Goal: Transaction & Acquisition: Purchase product/service

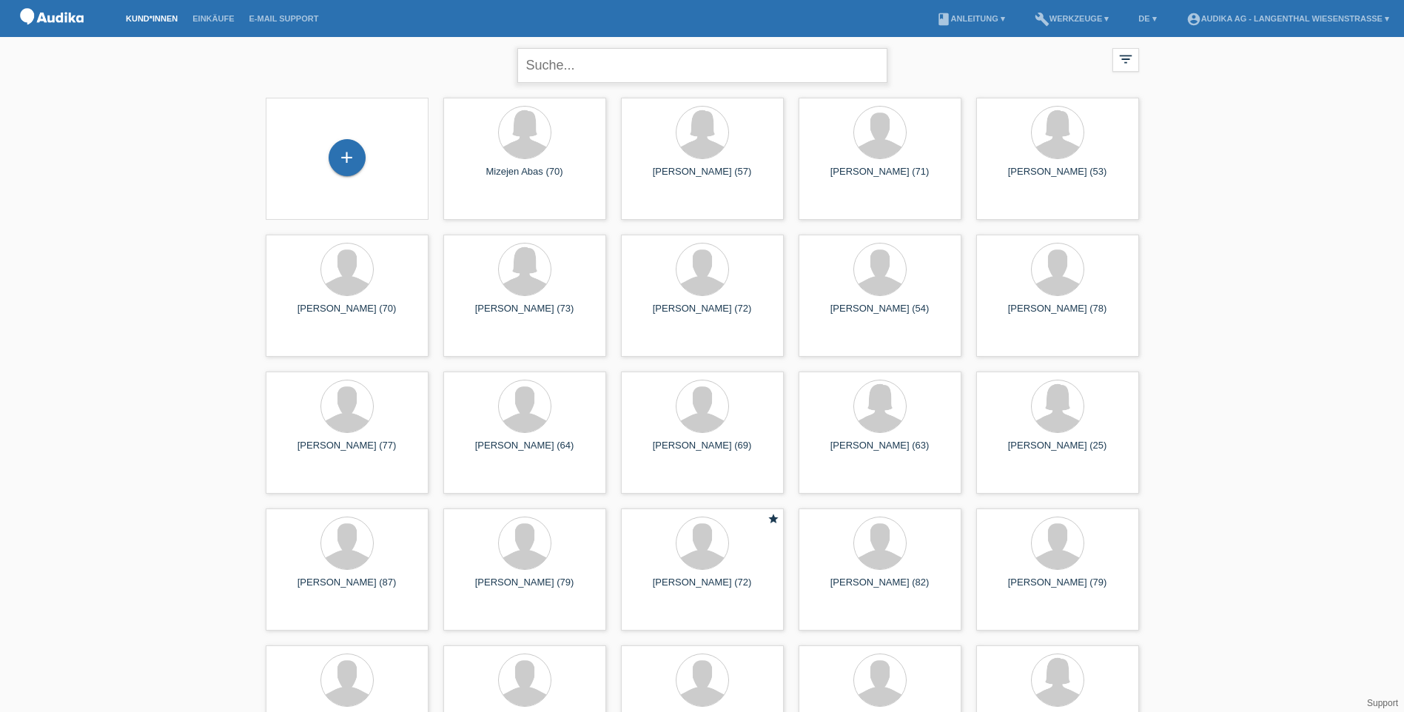
click at [602, 60] on input "text" at bounding box center [702, 65] width 370 height 35
type input "von däniken"
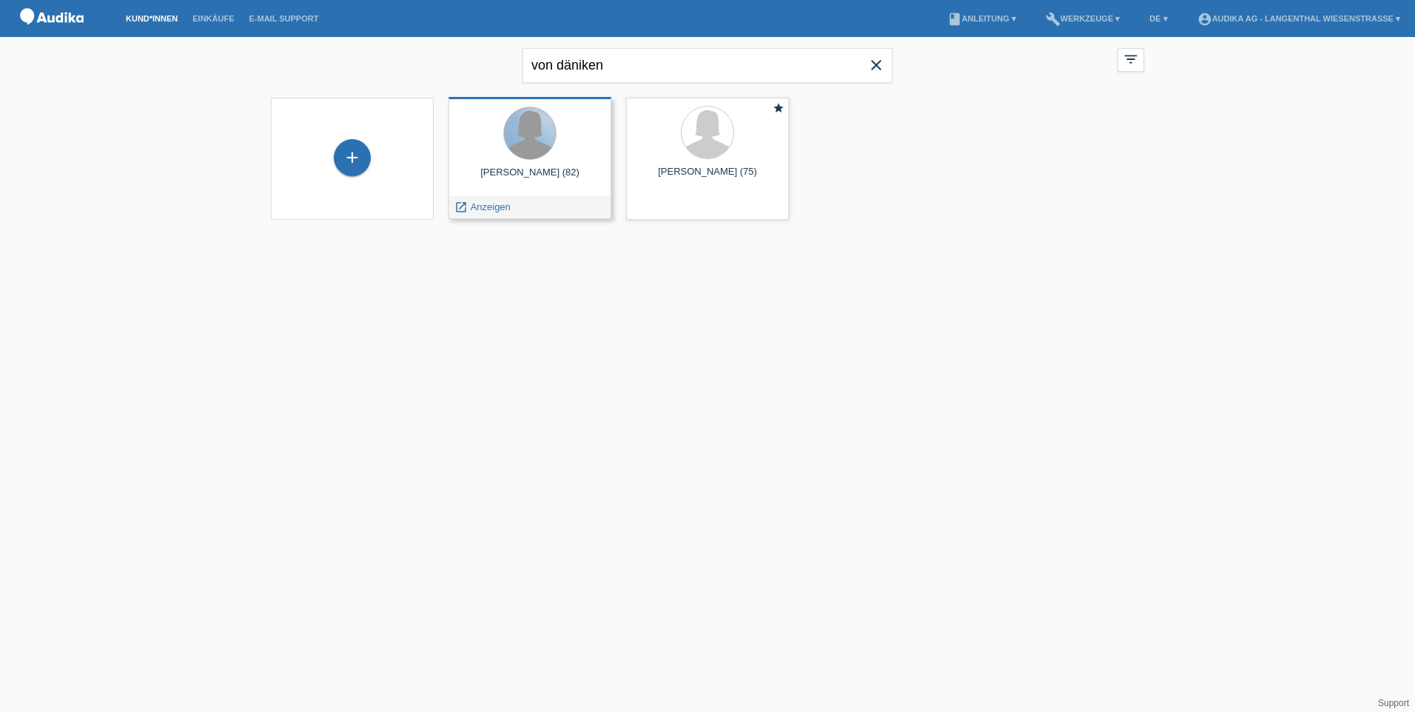
click at [531, 135] on div at bounding box center [530, 133] width 52 height 52
click at [500, 208] on span "Anzeigen" at bounding box center [491, 206] width 40 height 11
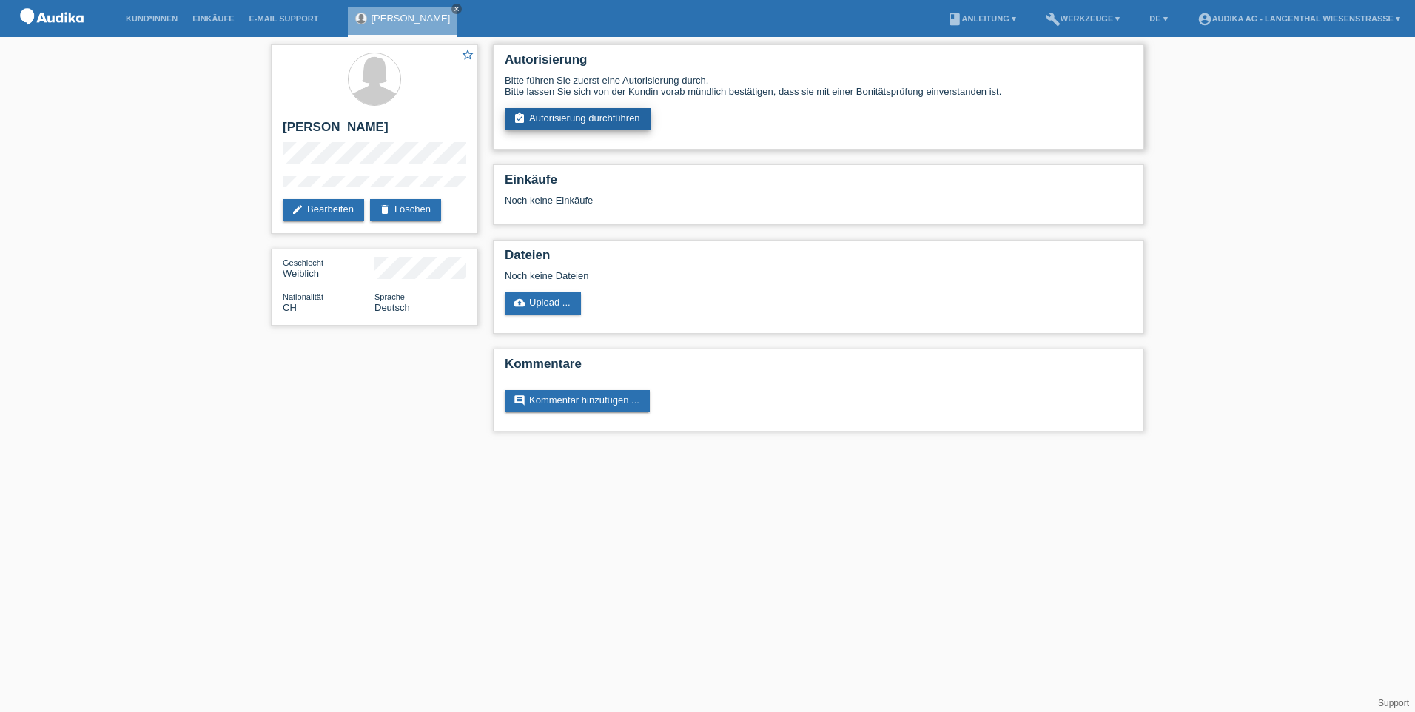
click at [572, 119] on link "assignment_turned_in Autorisierung durchführen" at bounding box center [578, 119] width 146 height 22
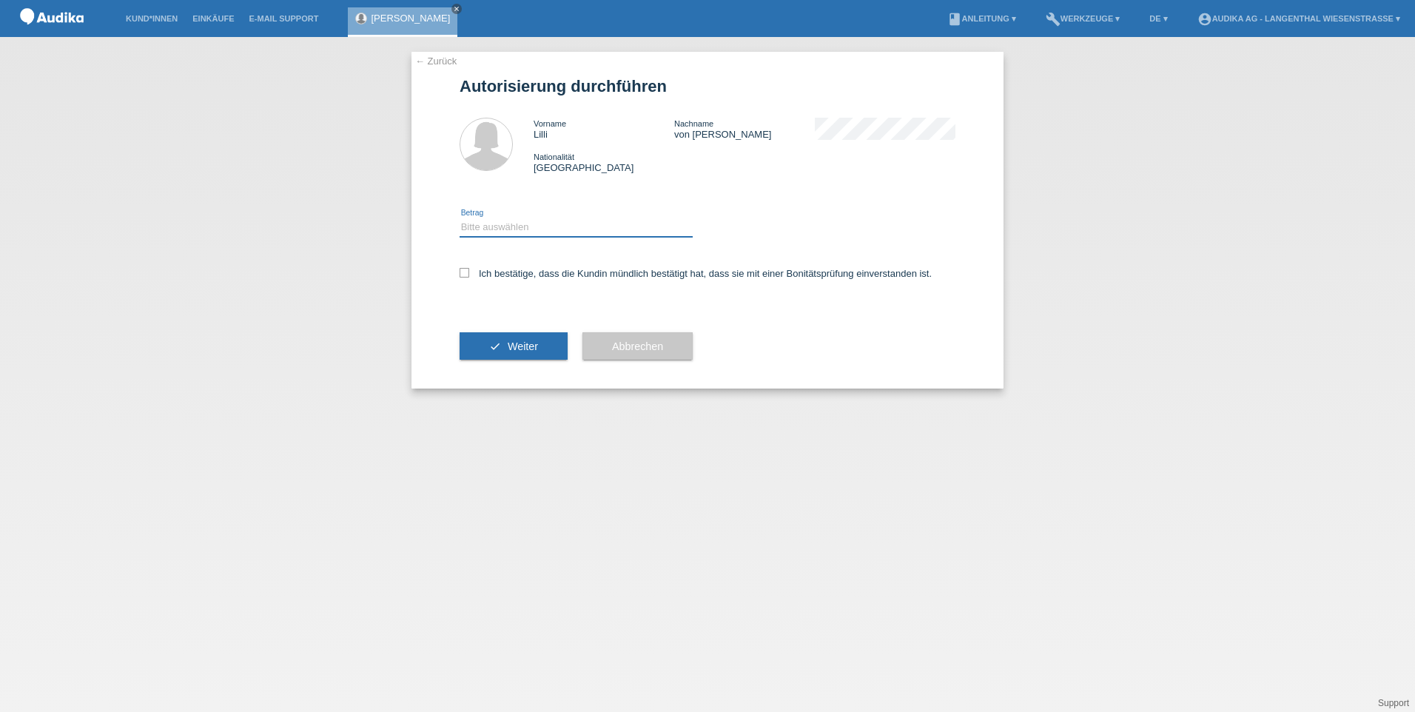
click at [495, 226] on select "Bitte auswählen CHF 1.00 - CHF 499.00 CHF 500.00 - CHF 1'999.00 CHF 2'000.00 - …" at bounding box center [576, 227] width 233 height 18
select select "3"
click at [460, 218] on select "Bitte auswählen CHF 1.00 - CHF 499.00 CHF 500.00 - CHF 1'999.00 CHF 2'000.00 - …" at bounding box center [576, 227] width 233 height 18
click at [459, 272] on div "← Zurück Autorisierung durchführen Vorname Lilli Nachname von Däniken Nationali…" at bounding box center [708, 220] width 592 height 337
click at [469, 270] on label "Ich bestätige, dass die Kundin mündlich bestätigt hat, dass sie mit einer Bonit…" at bounding box center [696, 273] width 472 height 11
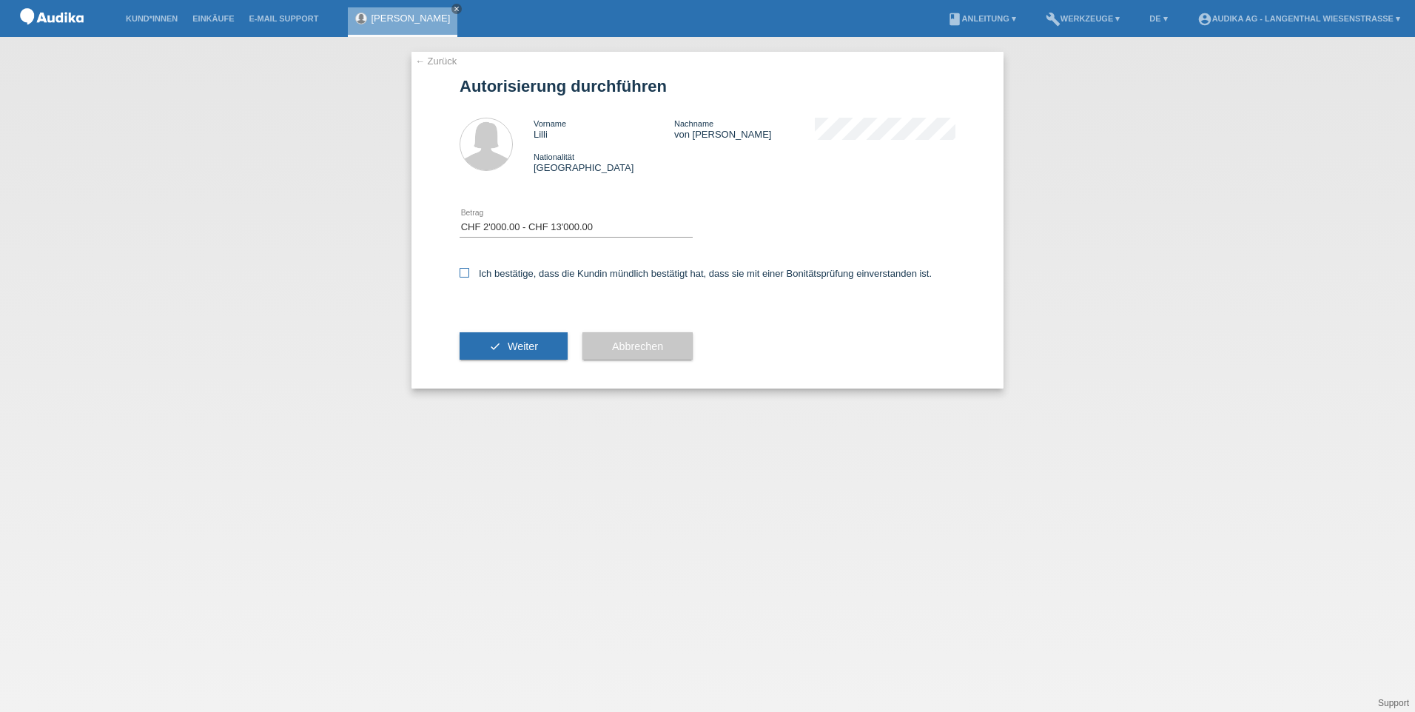
click at [469, 270] on input "Ich bestätige, dass die Kundin mündlich bestätigt hat, dass sie mit einer Bonit…" at bounding box center [465, 273] width 10 height 10
checkbox input "true"
click at [504, 346] on button "check Weiter" at bounding box center [514, 346] width 108 height 28
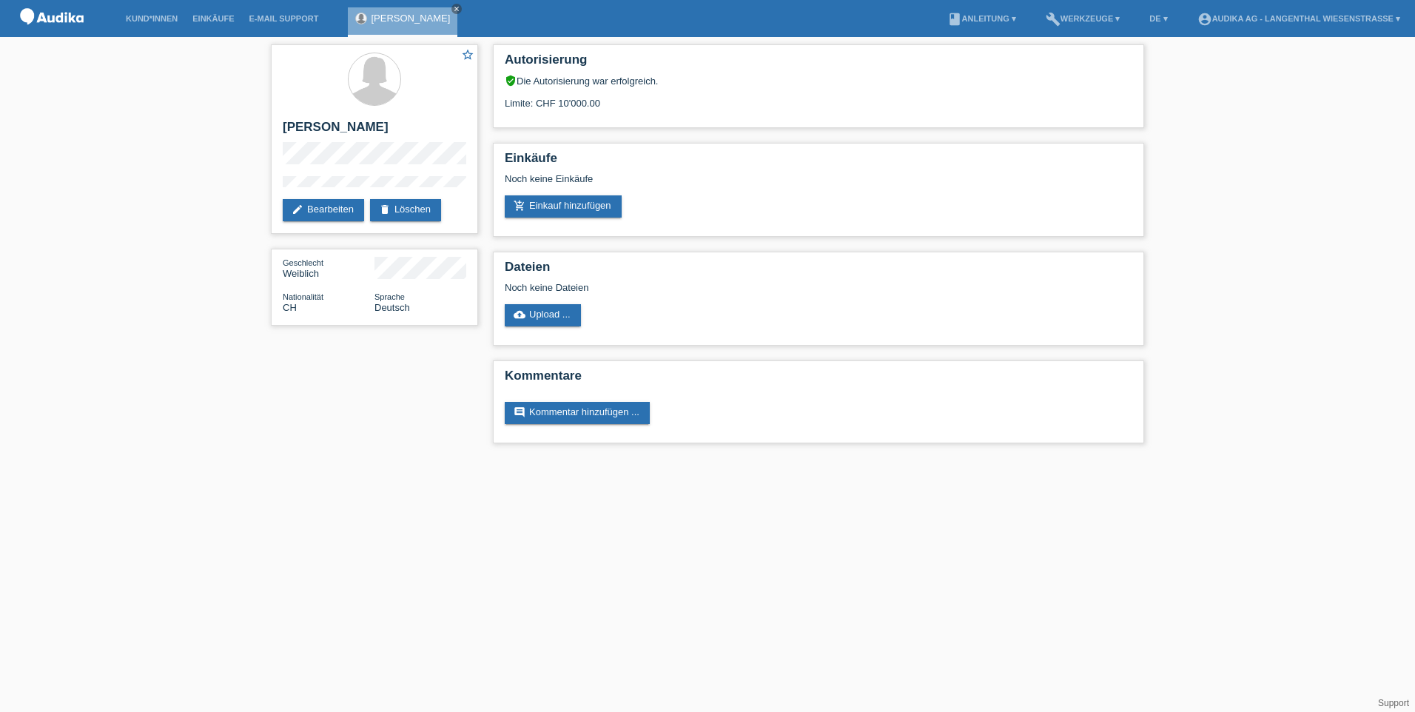
click at [127, 325] on div "star_border Lilli von Däniken edit Bearbeiten delete Löschen Geschlecht Weiblic…" at bounding box center [707, 247] width 1415 height 421
click at [577, 206] on link "add_shopping_cart Einkauf hinzufügen" at bounding box center [563, 206] width 117 height 22
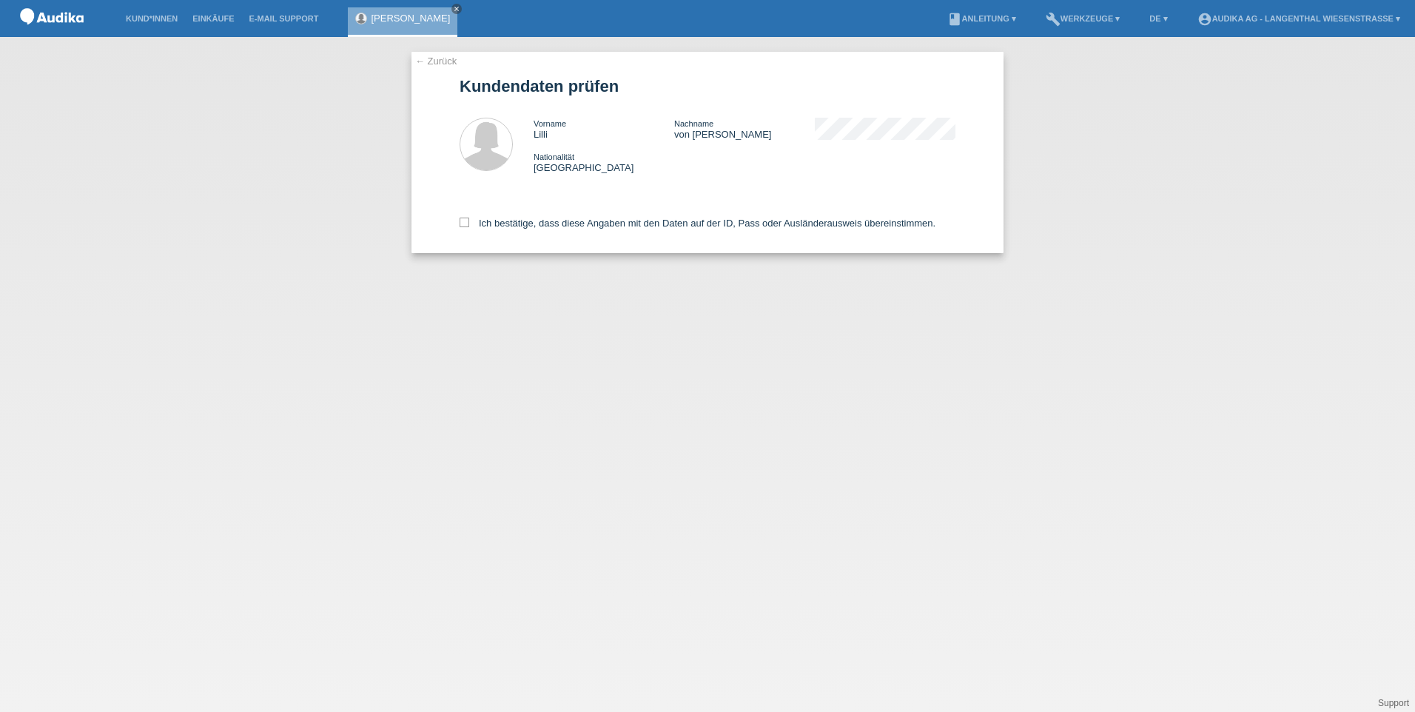
click at [505, 517] on div "← Zurück Kundendaten prüfen Vorname Lilli Nachname von Däniken Nationalität Sch…" at bounding box center [707, 374] width 1415 height 675
click at [463, 220] on icon at bounding box center [465, 223] width 10 height 10
click at [463, 220] on input "Ich bestätige, dass diese Angaben mit den Daten auf der ID, Pass oder Ausländer…" at bounding box center [465, 223] width 10 height 10
checkbox input "true"
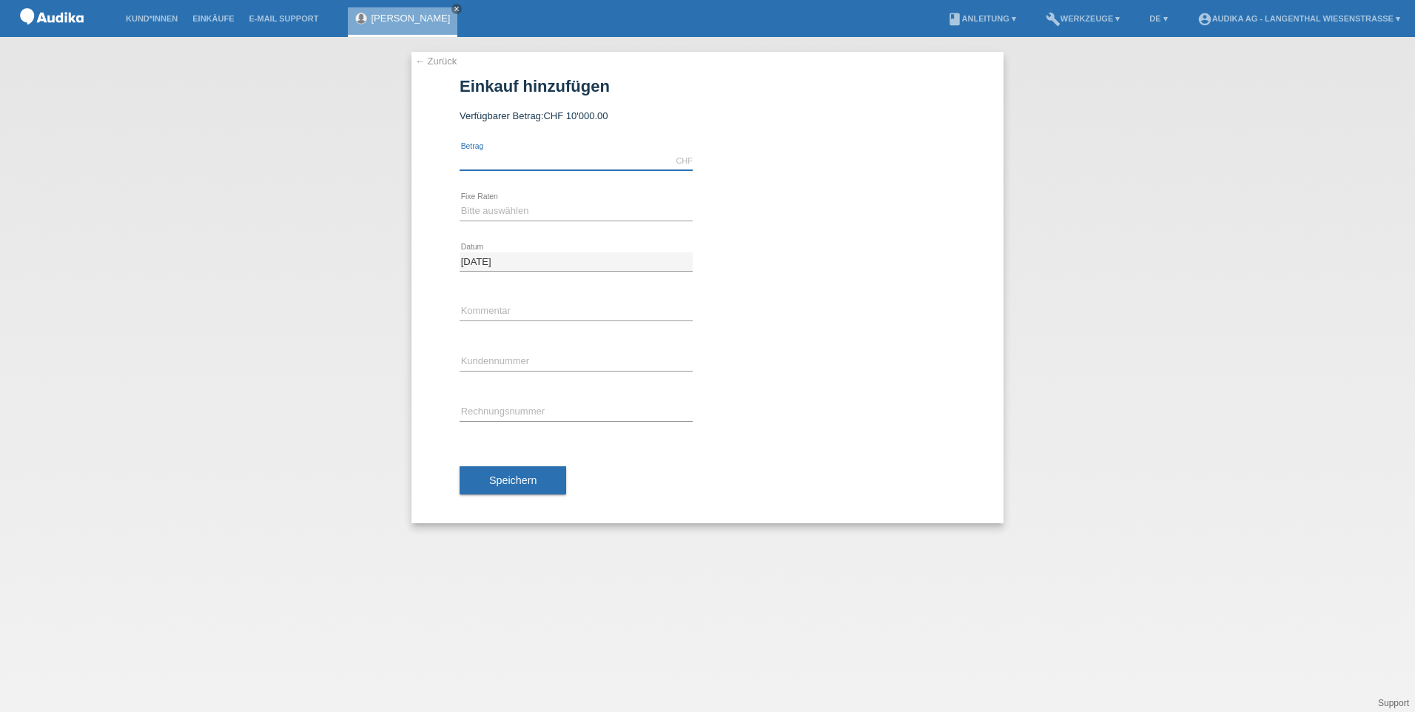
click at [508, 161] on input "text" at bounding box center [576, 161] width 233 height 19
type input "5480.00"
click at [477, 215] on select "Bitte auswählen 12 Raten 24 Raten" at bounding box center [576, 211] width 233 height 18
select select "178"
click at [460, 202] on select "Bitte auswählen 12 Raten 24 Raten" at bounding box center [576, 211] width 233 height 18
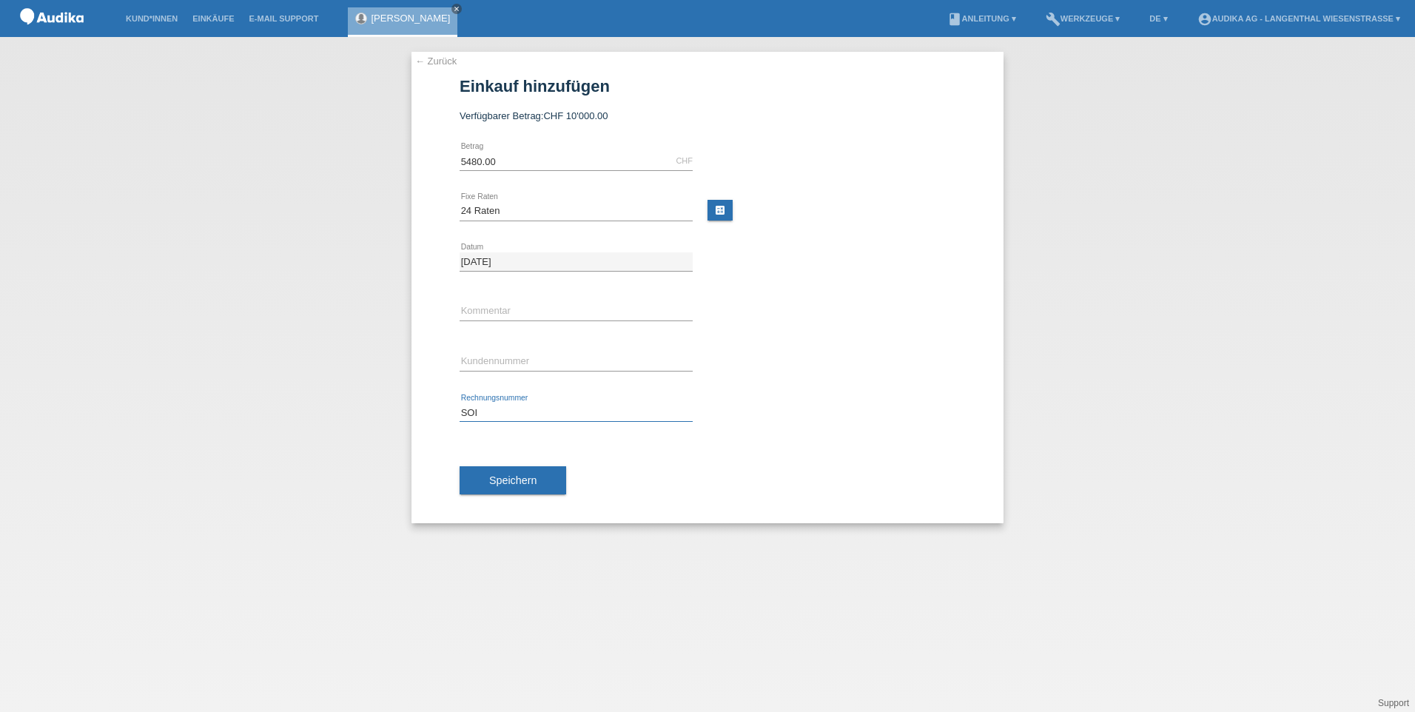
click at [504, 410] on input "SOI" at bounding box center [576, 412] width 233 height 19
paste input "000452726"
click at [238, 121] on div "← Zurück Einkauf hinzufügen Verfügbarer Betrag: CHF 10'000.00 5480.00 error Bet…" at bounding box center [707, 374] width 1415 height 675
click at [865, 341] on div at bounding box center [838, 342] width 233 height 11
drag, startPoint x: 531, startPoint y: 413, endPoint x: 468, endPoint y: 409, distance: 63.0
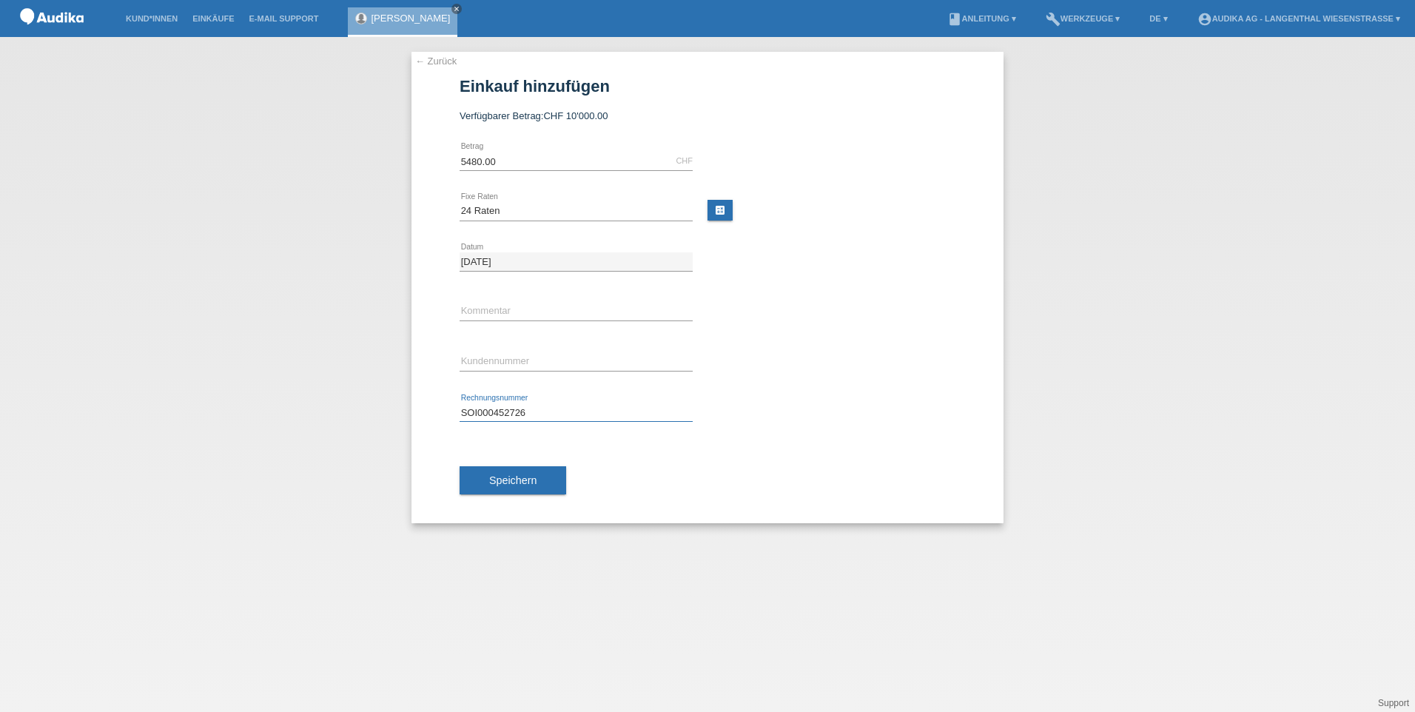
click at [468, 409] on input "SOI000452726" at bounding box center [576, 412] width 233 height 19
paste input "00034701"
type input "SOI00034701"
click at [535, 365] on input "C" at bounding box center [576, 362] width 233 height 19
paste input "1191389"
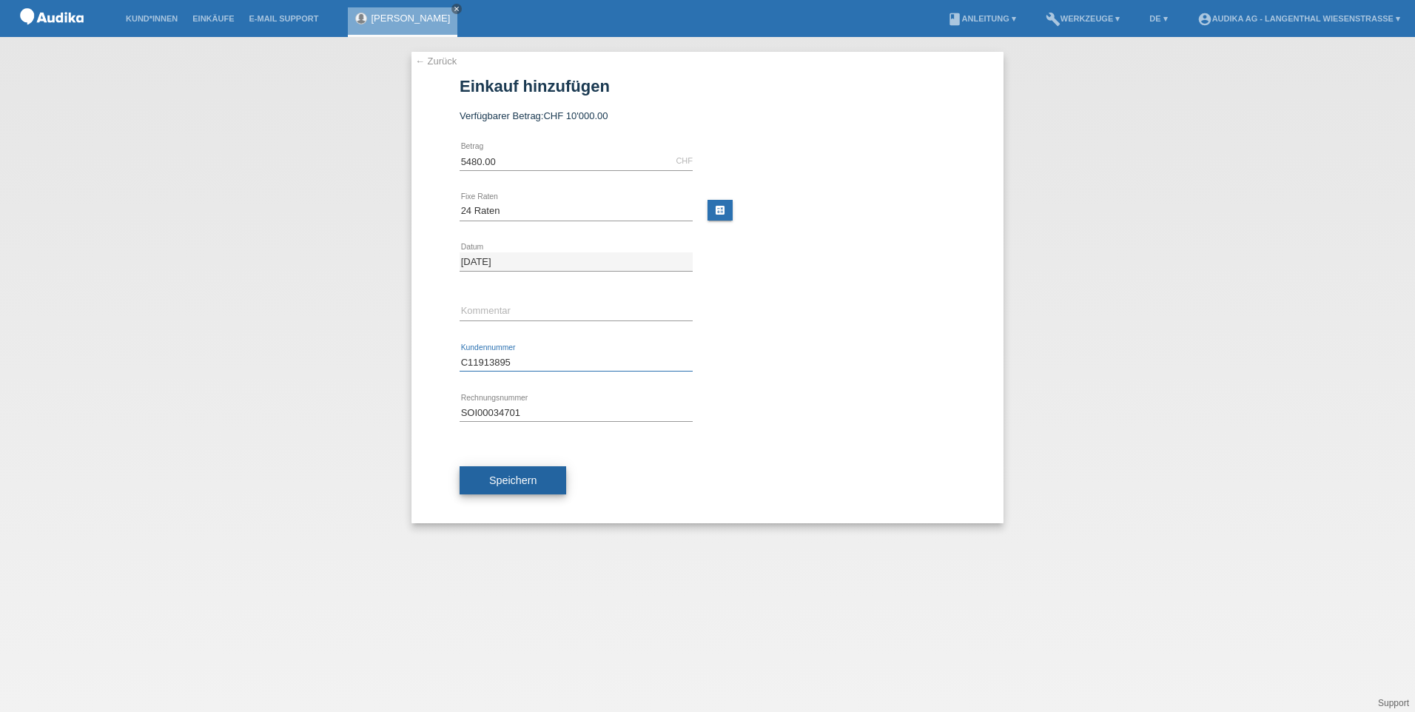
type input "C11913895"
click at [531, 479] on span "Speichern" at bounding box center [512, 480] width 47 height 12
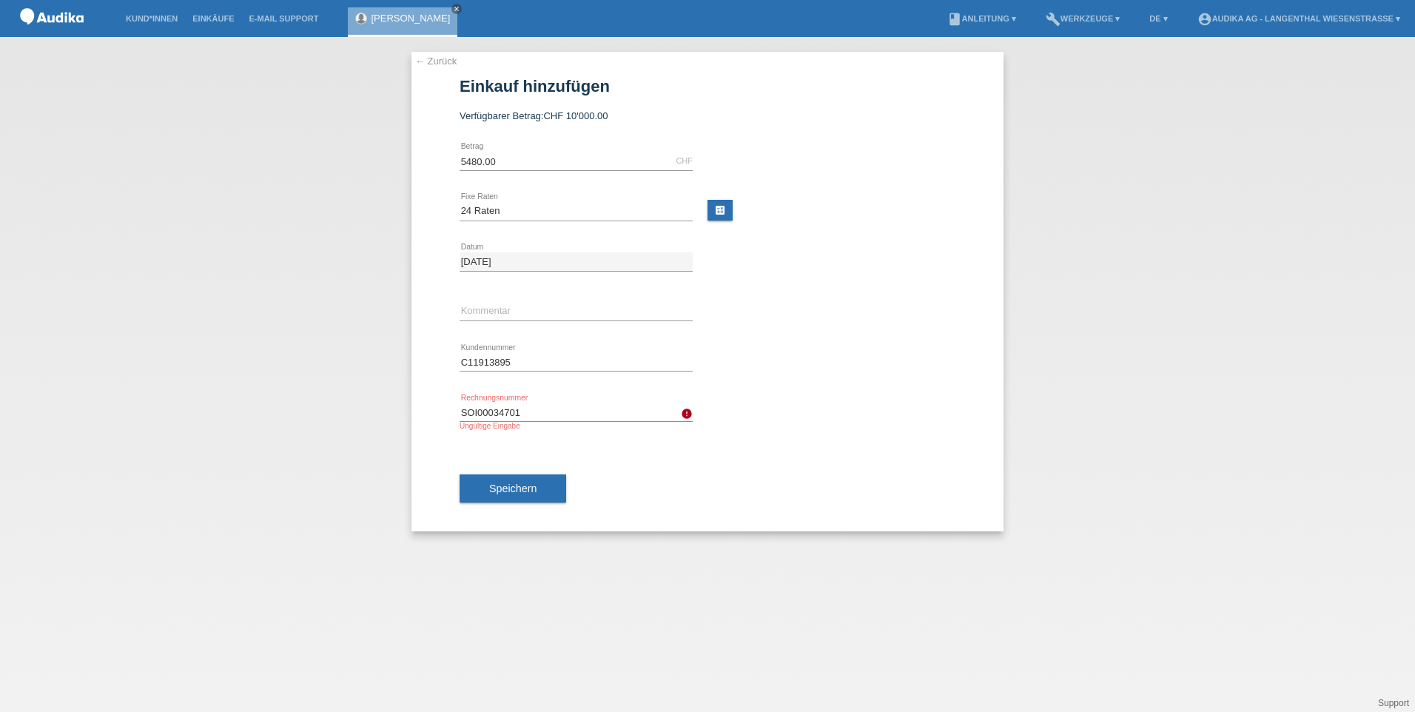
click at [529, 414] on input "SOI00034701" at bounding box center [576, 412] width 233 height 19
drag, startPoint x: 523, startPoint y: 409, endPoint x: 479, endPoint y: 412, distance: 44.5
click at [479, 412] on input "SOI00034701" at bounding box center [576, 412] width 233 height 19
click at [568, 468] on div "Speichern" at bounding box center [708, 489] width 496 height 86
drag, startPoint x: 568, startPoint y: 468, endPoint x: 516, endPoint y: 441, distance: 58.3
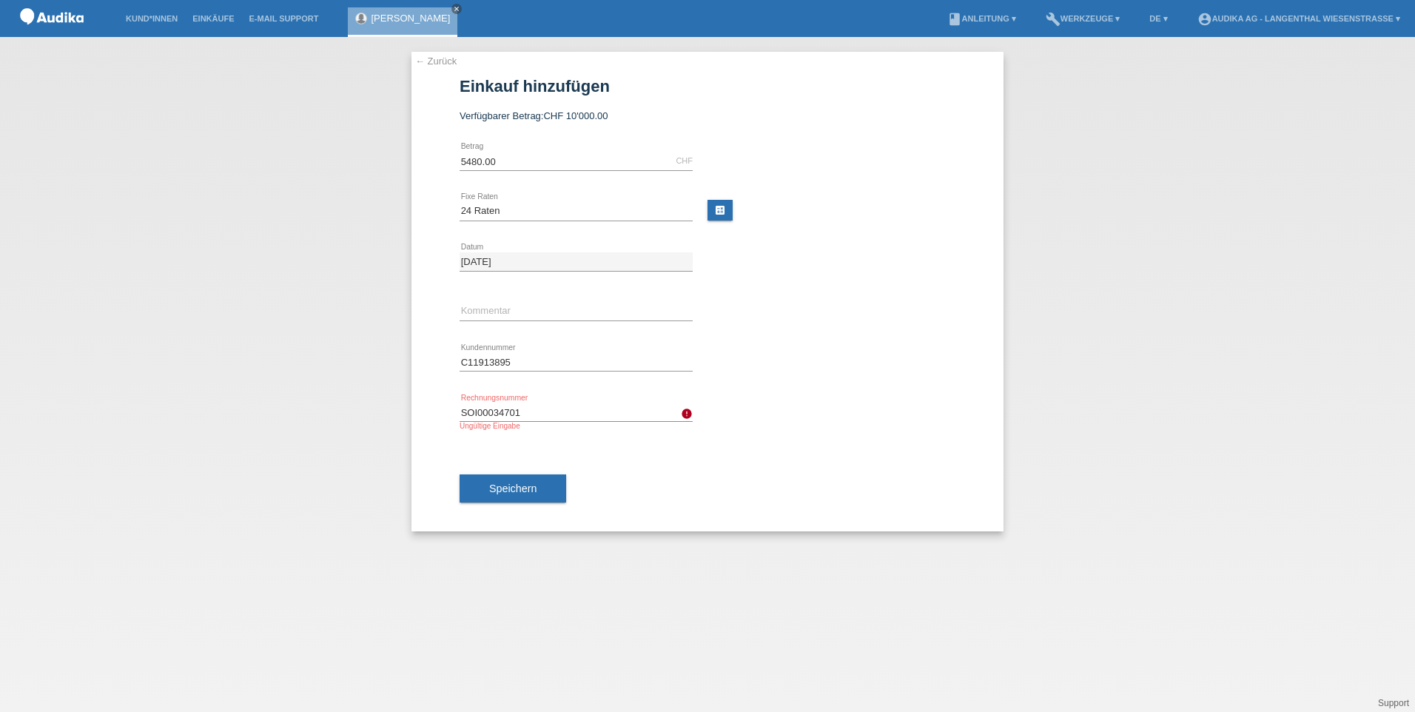
click at [516, 441] on div "SOI00034701 error Rechnungsnummer Ungültige Eingabe" at bounding box center [576, 417] width 233 height 58
click at [886, 404] on div "SOI00034701 error Rechnungsnummer Ungültige Eingabe" at bounding box center [708, 417] width 496 height 58
drag, startPoint x: 575, startPoint y: 423, endPoint x: 566, endPoint y: 411, distance: 14.8
click at [574, 419] on div "SOI00034701 error Rechnungsnummer Ungültige Eingabe" at bounding box center [576, 416] width 233 height 27
click at [562, 412] on input "SOI00034701" at bounding box center [576, 412] width 233 height 19
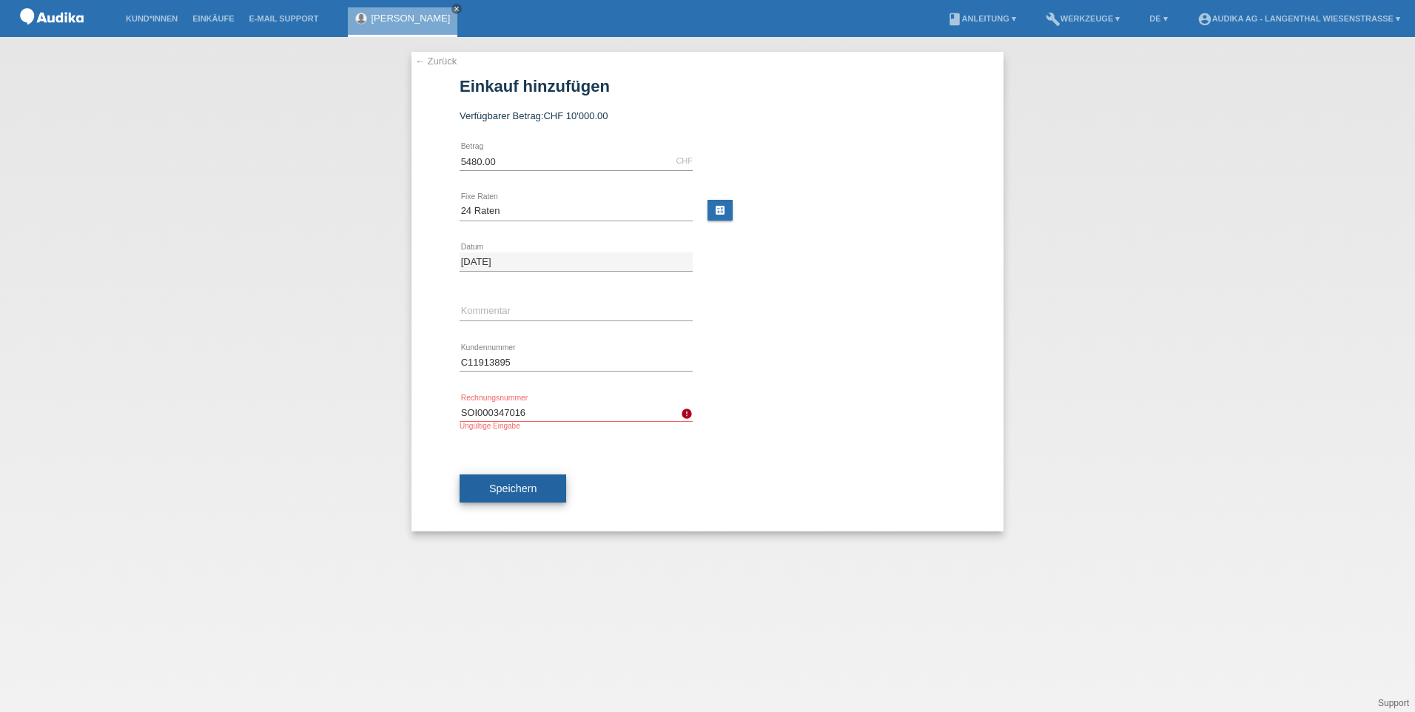
type input "SOI000347016"
click at [551, 491] on button "Speichern" at bounding box center [513, 488] width 107 height 28
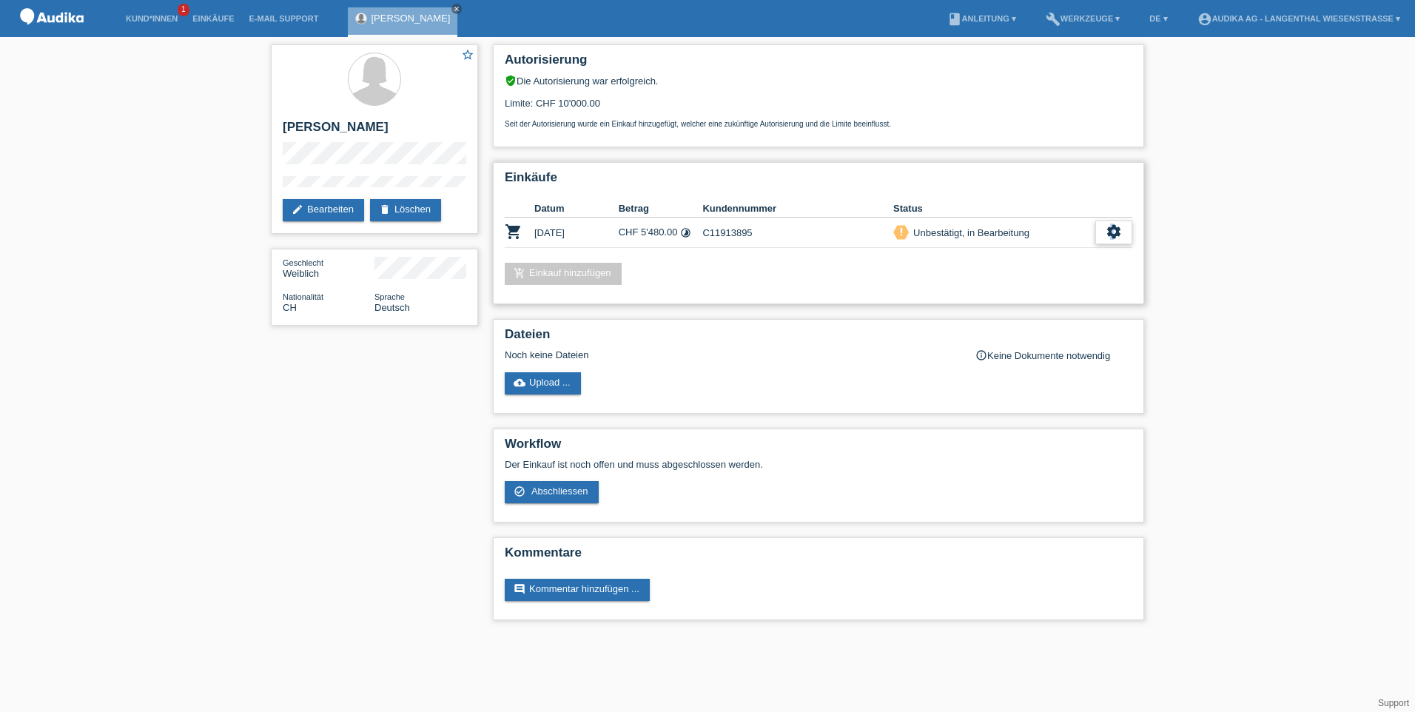
click at [1115, 232] on icon "settings" at bounding box center [1114, 232] width 16 height 16
click at [998, 304] on span "Abschliessen" at bounding box center [994, 300] width 61 height 18
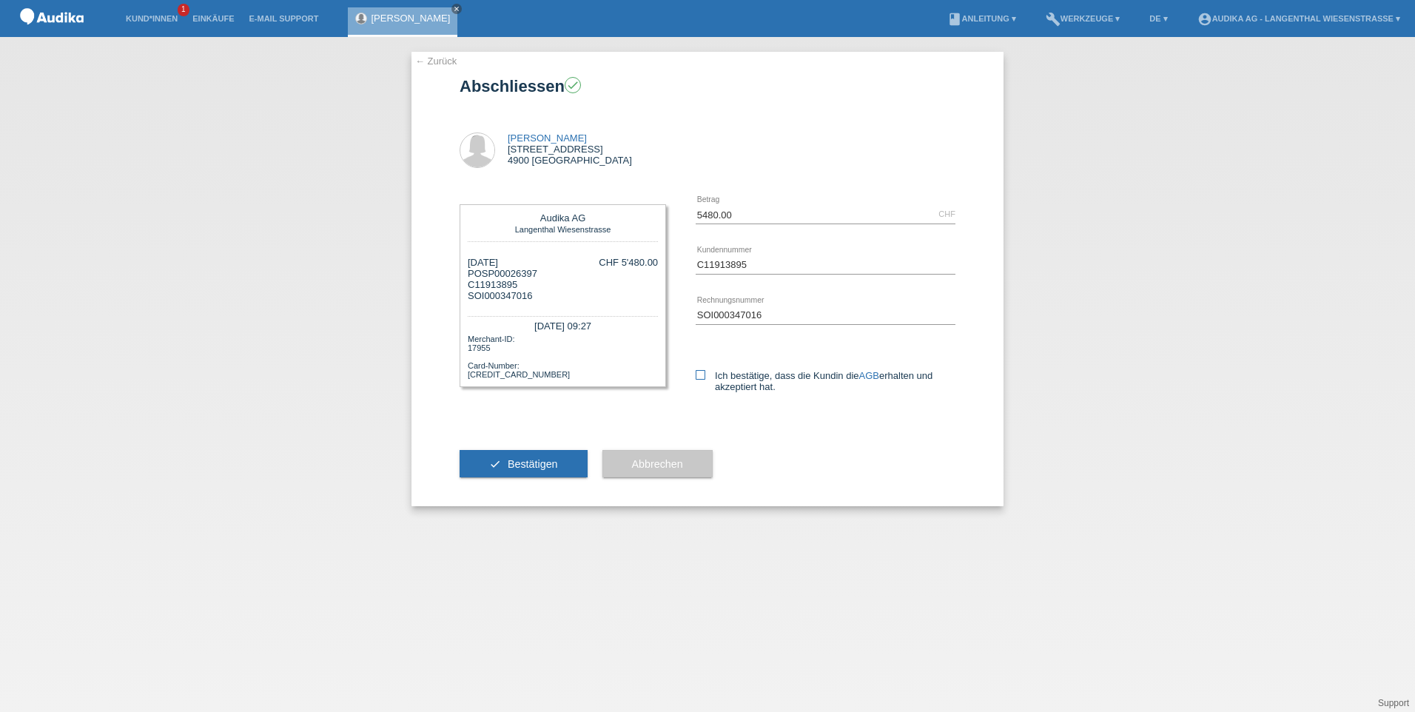
click at [699, 371] on icon at bounding box center [701, 375] width 10 height 10
click at [699, 371] on input "Ich bestätige, dass die Kundin die AGB erhalten und akzeptiert hat." at bounding box center [701, 375] width 10 height 10
checkbox input "true"
click at [551, 466] on span "Bestätigen" at bounding box center [533, 464] width 50 height 12
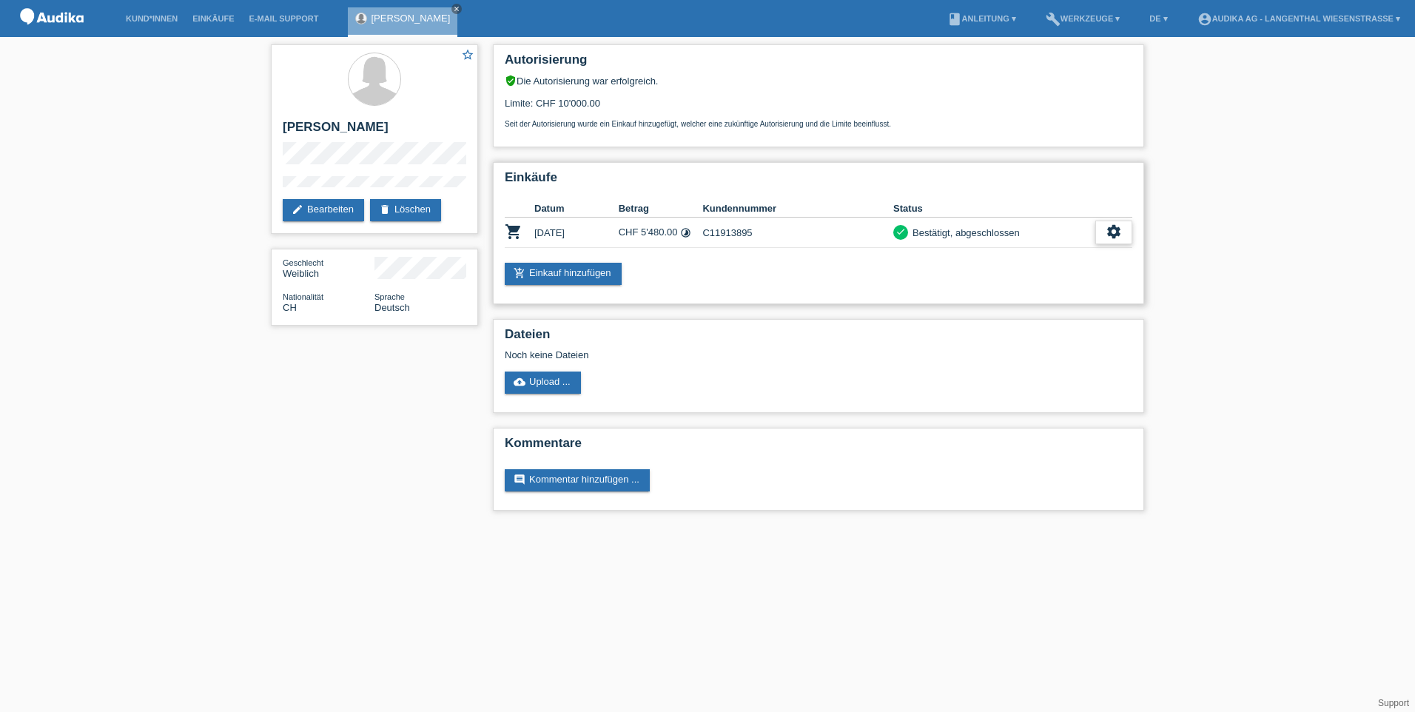
click at [1121, 224] on icon "settings" at bounding box center [1114, 232] width 16 height 16
click at [978, 275] on span "AGB herunterladen" at bounding box center [998, 278] width 87 height 18
click at [1111, 231] on icon "settings" at bounding box center [1114, 232] width 16 height 16
click at [978, 300] on span "Finanzierungsdetails herunterladen" at bounding box center [1032, 300] width 155 height 18
